Goal: Obtain resource: Obtain resource

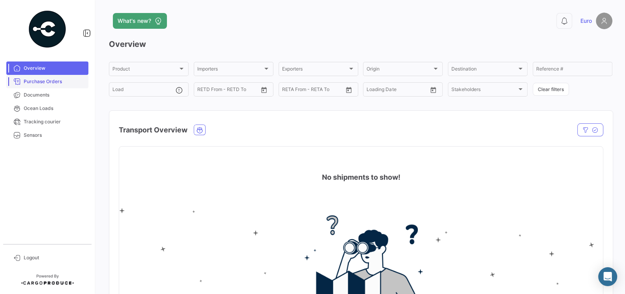
click at [37, 82] on span "Purchase Orders" at bounding box center [55, 81] width 62 height 7
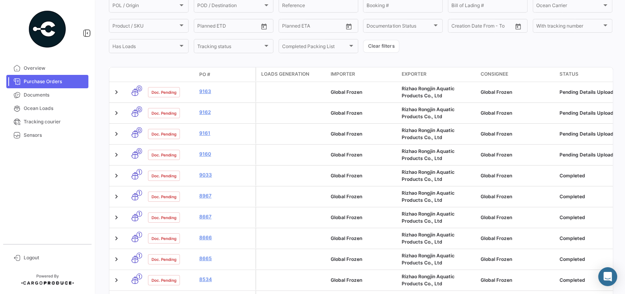
scroll to position [98, 0]
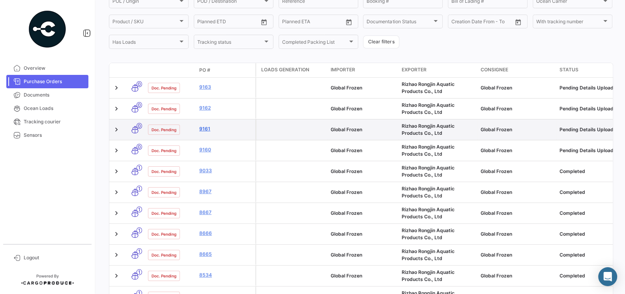
click at [206, 131] on link "9161" at bounding box center [225, 128] width 53 height 7
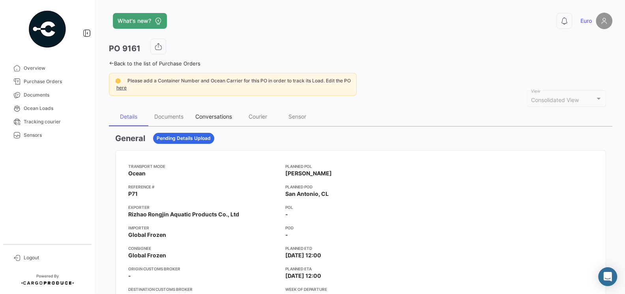
click at [209, 113] on div "Conversations" at bounding box center [213, 116] width 37 height 7
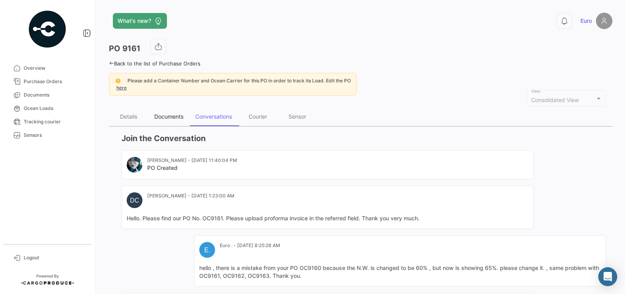
click at [172, 114] on div "Documents" at bounding box center [168, 116] width 29 height 7
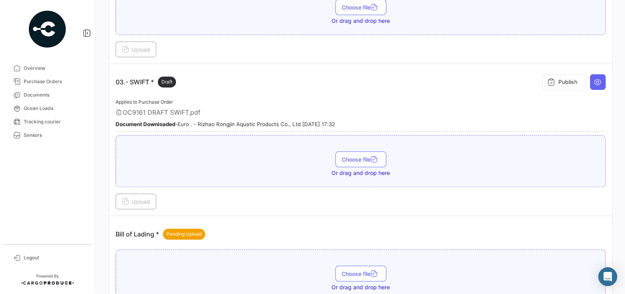
scroll to position [361, 0]
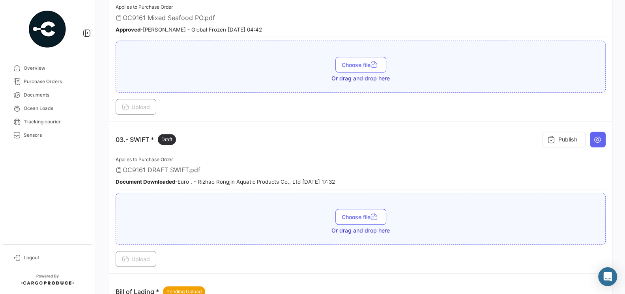
click at [285, 156] on div "Applies to Purchase Order OC9161 DRAFT SWIFT.pdf Document Downloaded - Euro . -…" at bounding box center [361, 172] width 490 height 35
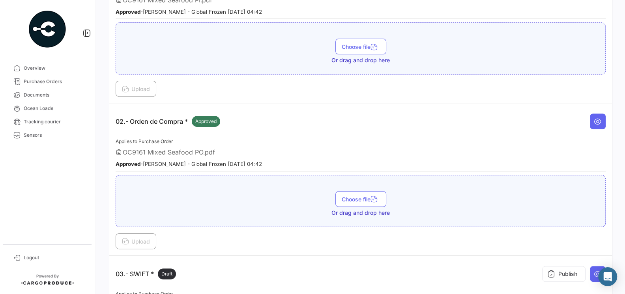
scroll to position [239, 0]
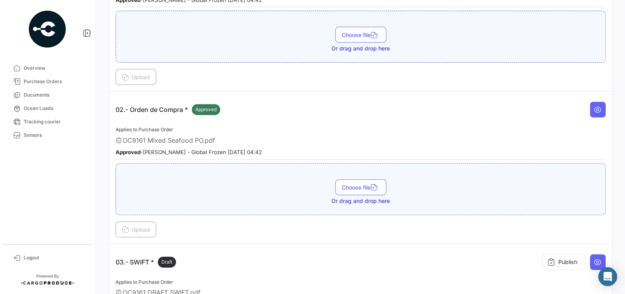
click at [258, 139] on div "OC9161 Mixed Seafood PO.pdf" at bounding box center [361, 140] width 490 height 8
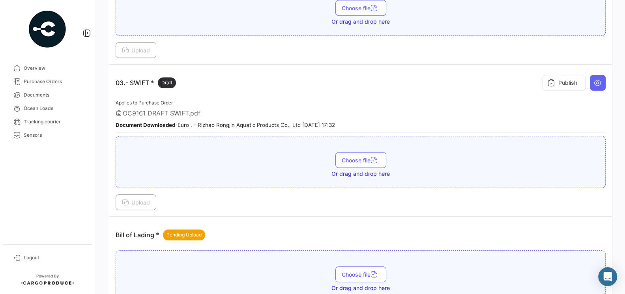
click at [218, 101] on div "Applies to Purchase Order OC9161 DRAFT SWIFT.pdf Document Downloaded - Euro . -…" at bounding box center [361, 115] width 490 height 35
click at [599, 82] on icon at bounding box center [598, 83] width 8 height 8
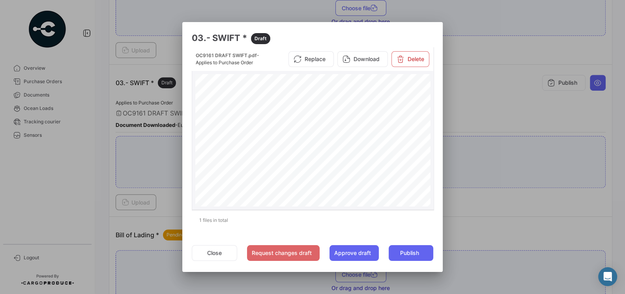
click at [349, 129] on span "03 octubre 2025" at bounding box center [361, 128] width 37 height 5
click at [377, 133] on div "Application and Agreement for Irrevocable Commercial Letter of Credit Letter of…" at bounding box center [312, 235] width 235 height 323
click at [483, 102] on div at bounding box center [312, 147] width 625 height 294
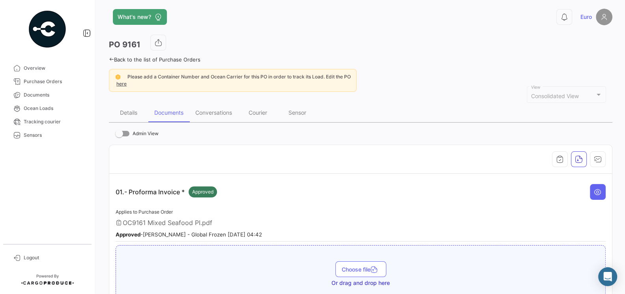
scroll to position [0, 0]
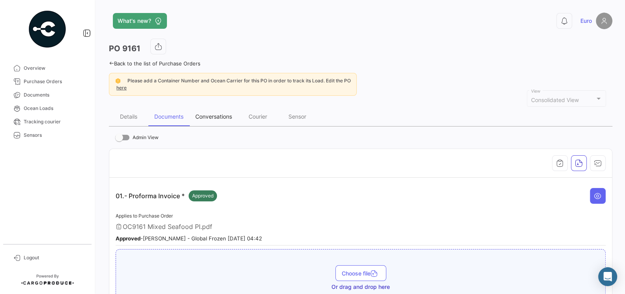
click at [217, 116] on div "Conversations" at bounding box center [213, 116] width 37 height 7
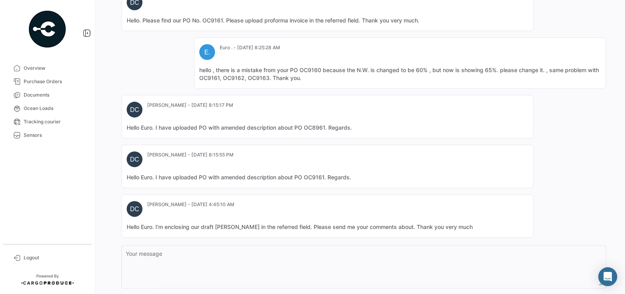
scroll to position [241, 0]
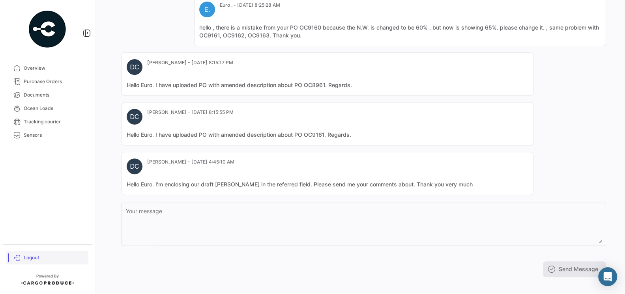
click at [34, 258] on span "Logout" at bounding box center [55, 257] width 62 height 7
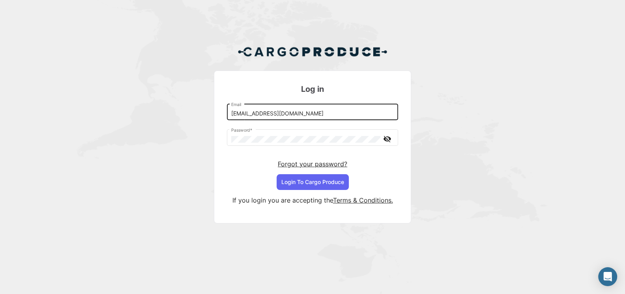
click at [288, 113] on input "[EMAIL_ADDRESS][DOMAIN_NAME]" at bounding box center [312, 113] width 163 height 7
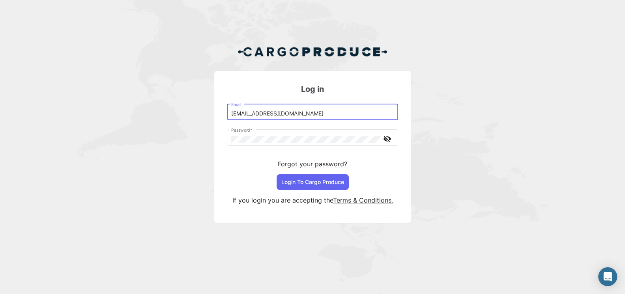
type input "[EMAIL_ADDRESS][DOMAIN_NAME]"
click at [327, 185] on button "Login To Cargo Produce" at bounding box center [312, 182] width 72 height 16
